Goal: Information Seeking & Learning: Learn about a topic

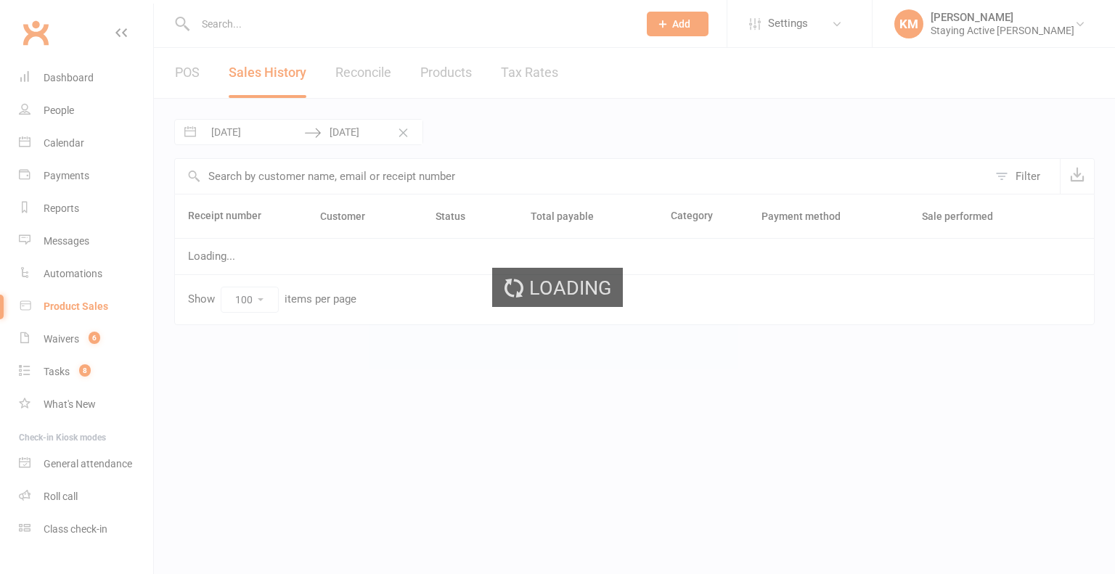
select select "100"
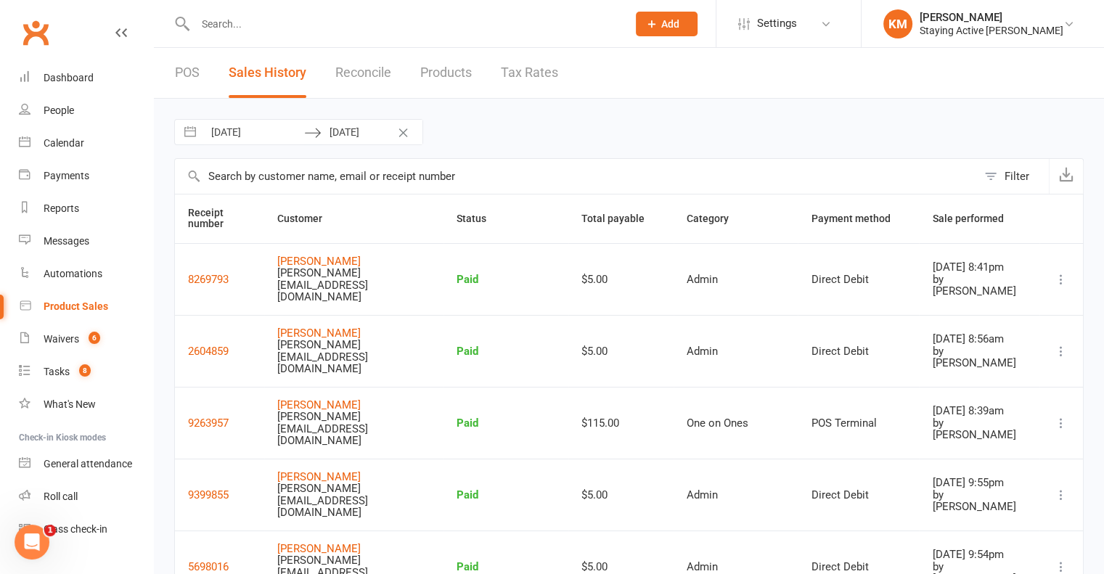
click at [233, 31] on input "text" at bounding box center [404, 24] width 426 height 20
paste input "[PERSON_NAME]"
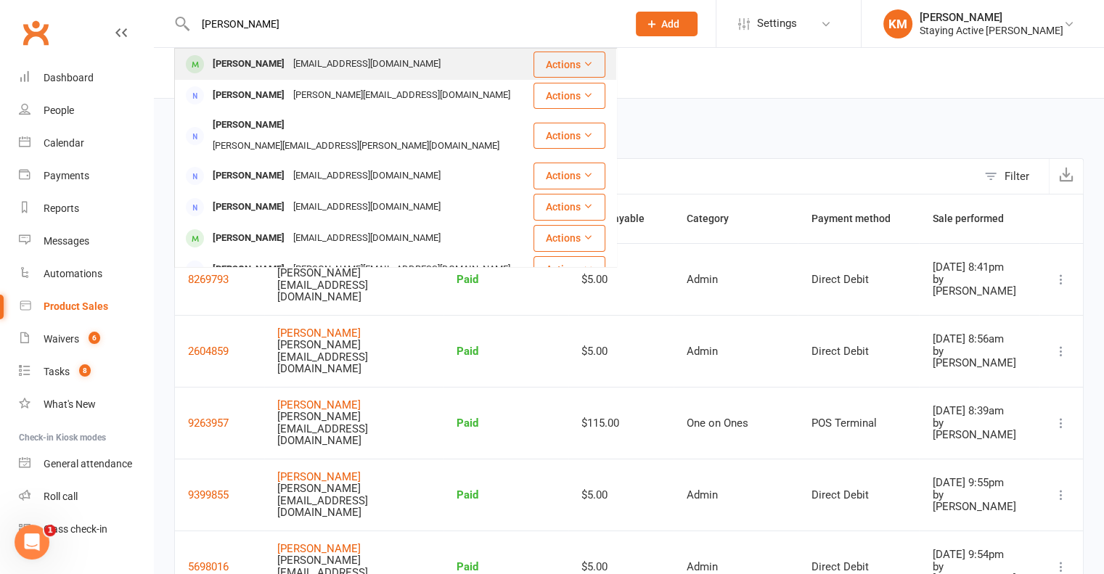
type input "[PERSON_NAME]"
click at [227, 58] on div "[PERSON_NAME]" at bounding box center [248, 64] width 81 height 21
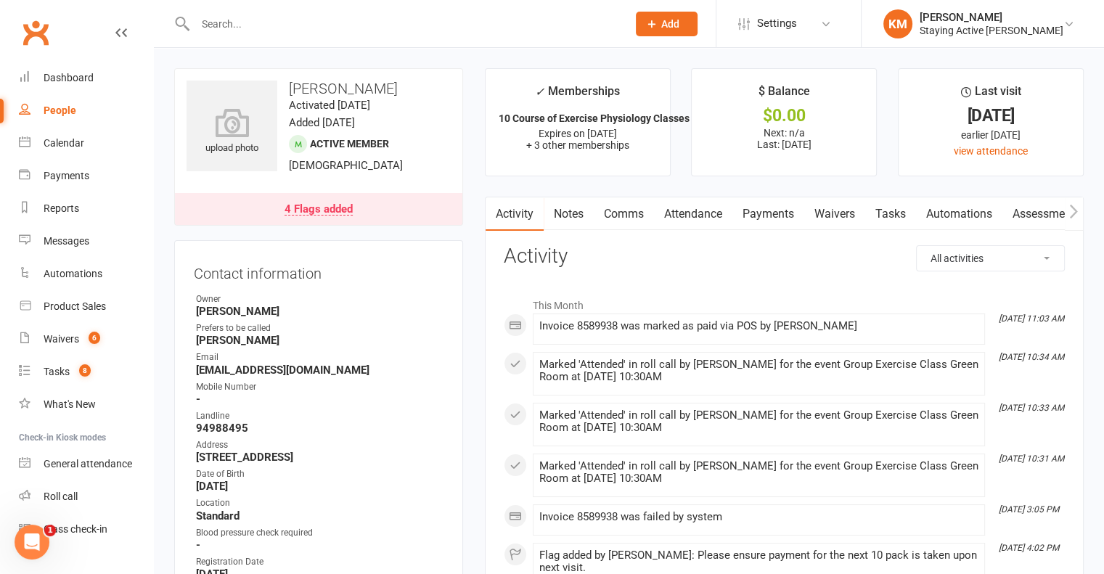
drag, startPoint x: 710, startPoint y: 210, endPoint x: 728, endPoint y: 226, distance: 23.6
click at [710, 210] on link "Attendance" at bounding box center [693, 214] width 78 height 33
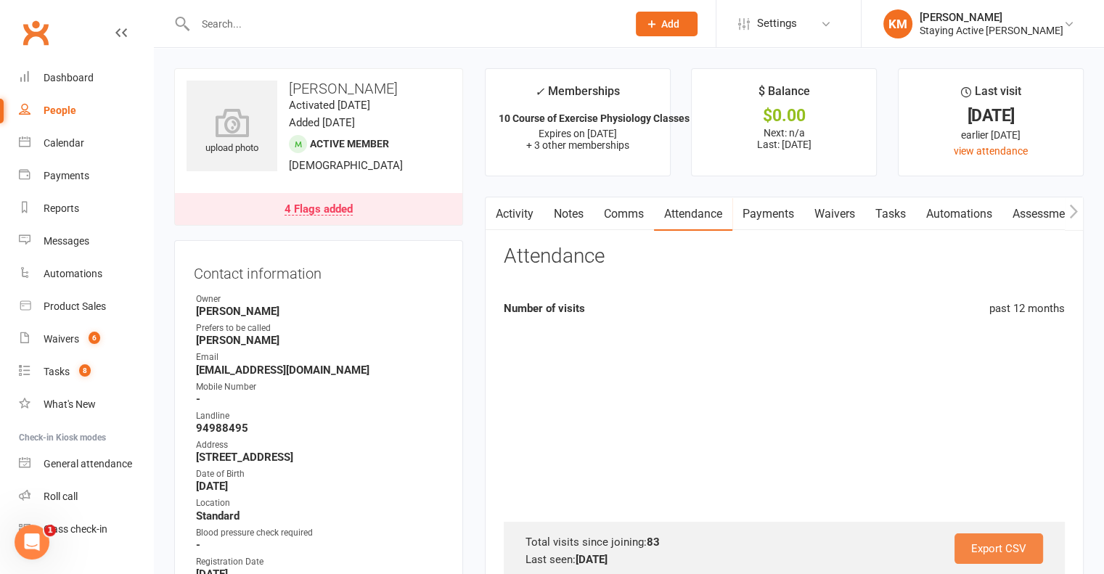
click at [975, 545] on link "Export CSV" at bounding box center [999, 549] width 89 height 30
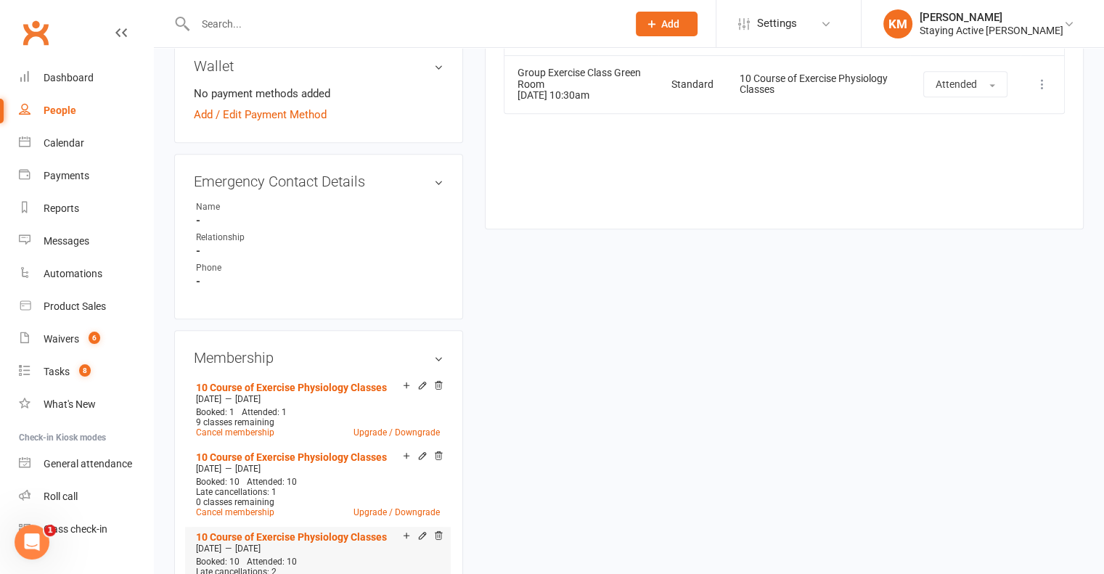
scroll to position [871, 0]
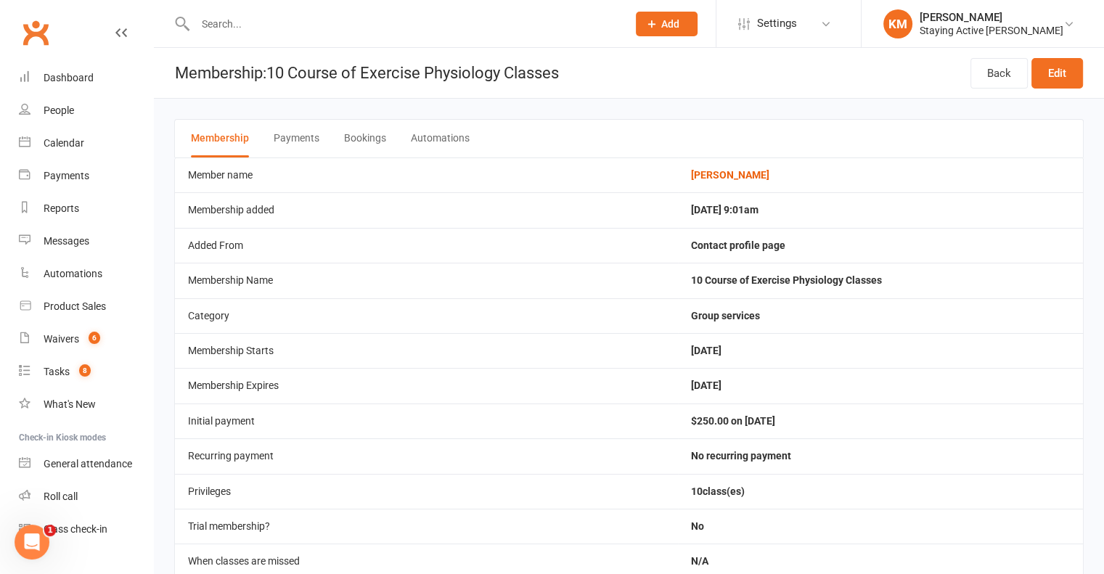
click at [411, 132] on button "Automations" at bounding box center [440, 139] width 59 height 38
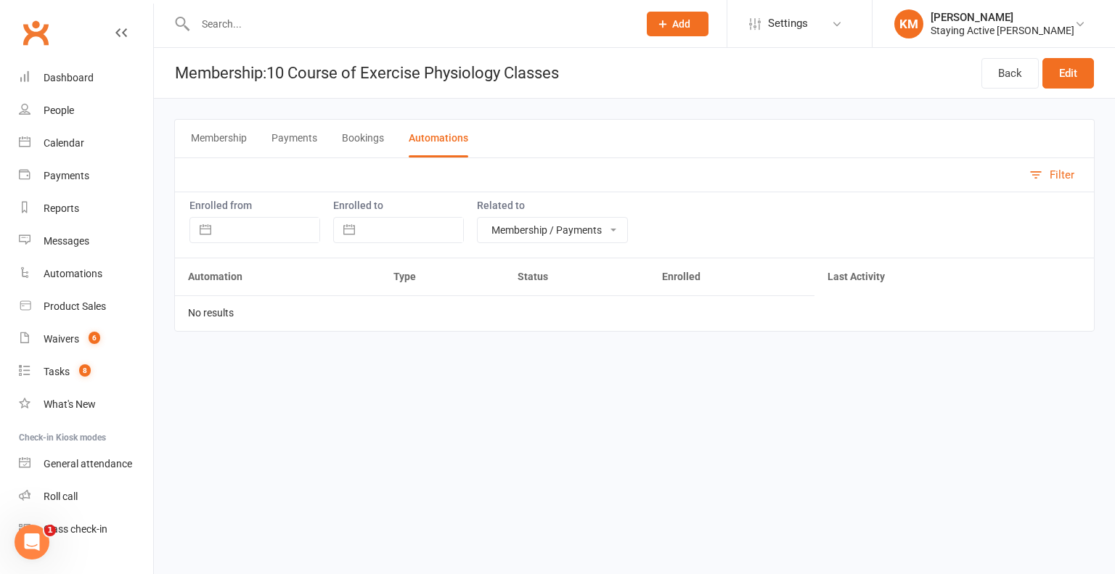
click at [346, 139] on button "Bookings" at bounding box center [363, 139] width 42 height 38
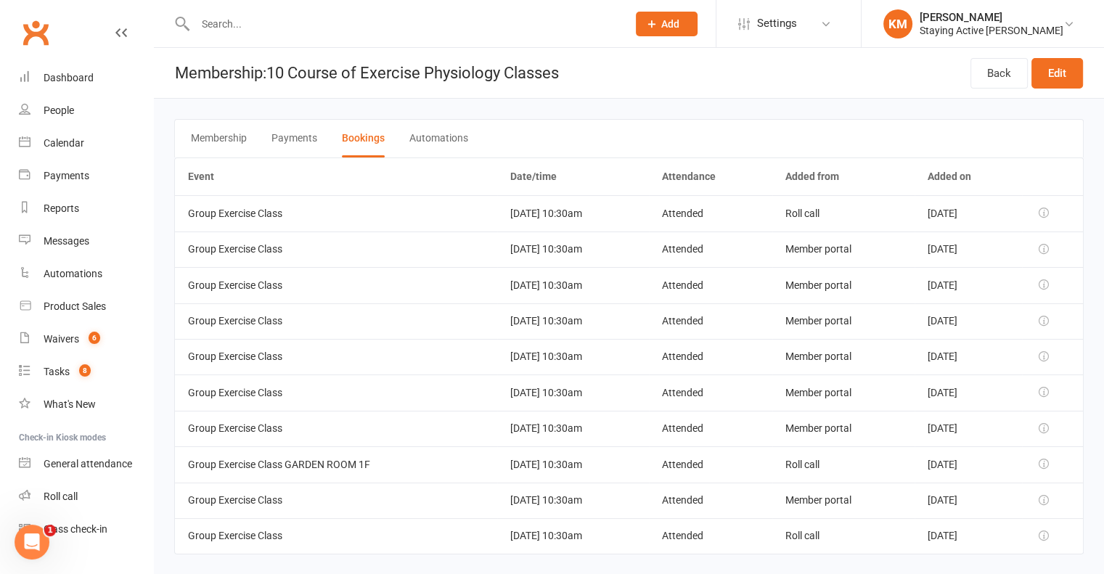
click at [306, 144] on button "Payments" at bounding box center [295, 139] width 46 height 38
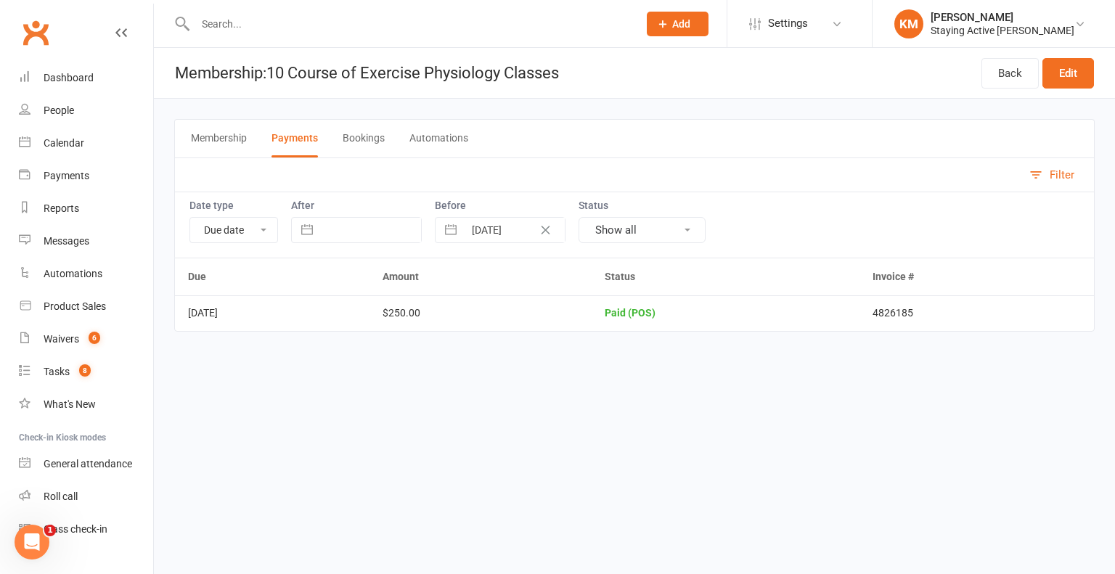
click at [912, 312] on td "4826185" at bounding box center [977, 313] width 235 height 35
copy td "4826185"
click at [325, 139] on div "Membership Payments Bookings Automations" at bounding box center [634, 138] width 921 height 38
click at [357, 144] on button "Bookings" at bounding box center [364, 139] width 42 height 38
